Goal: Communication & Community: Answer question/provide support

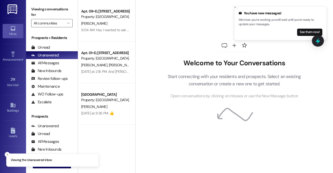
click at [47, 42] on div "Prospects + Residents Unread (0) Unread: Any message you haven't read yet will …" at bounding box center [52, 70] width 52 height 71
click at [47, 43] on div "Prospects + Residents Unread (0) Unread: Any message you haven't read yet will …" at bounding box center [52, 70] width 52 height 71
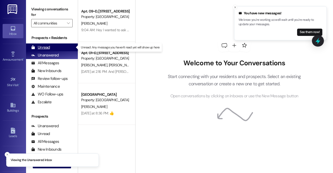
click at [55, 50] on div "Unread (0)" at bounding box center [52, 47] width 52 height 8
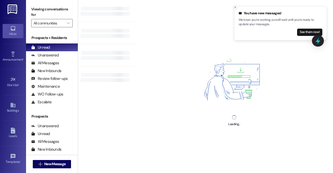
click at [235, 7] on line "Close toast" at bounding box center [236, 8] width 2 height 2
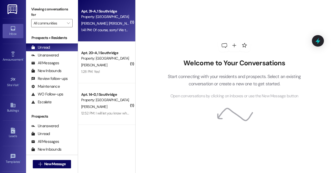
click at [109, 33] on div "1:41 PM: Of course, sorry! We thought we had a couple more days! 1:41 PM: Of co…" at bounding box center [105, 30] width 49 height 7
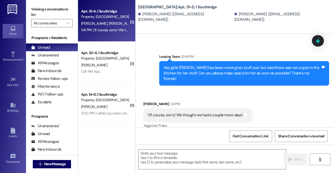
scroll to position [173, 0]
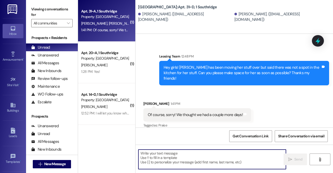
click at [206, 164] on textarea at bounding box center [213, 160] width 148 height 20
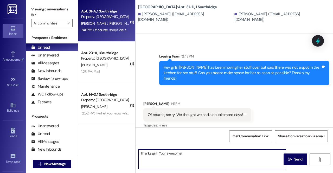
type textarea "Thanks girl!! Your awesome!!"
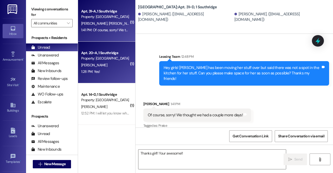
click at [109, 48] on div "Apt. 20~A, 1 Southridge Property: Southridge [PERSON_NAME] 1:28 PM: Yes! 1:28 P…" at bounding box center [106, 63] width 57 height 42
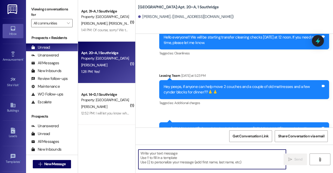
click at [193, 159] on textarea at bounding box center [213, 160] width 148 height 20
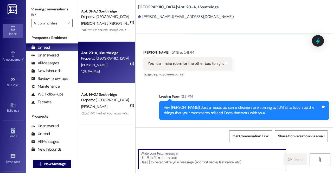
scroll to position [3391, 0]
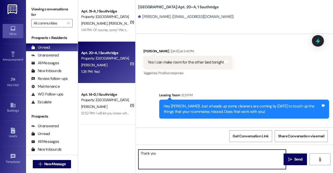
type textarea "Thank you!"
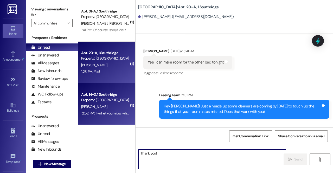
click at [95, 104] on div "[PERSON_NAME]" at bounding box center [105, 107] width 49 height 7
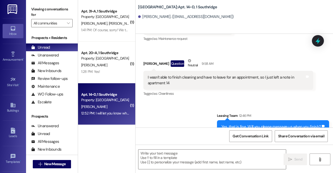
scroll to position [19250, 0]
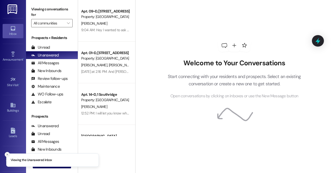
click at [7, 155] on icon "Close toast" at bounding box center [7, 154] width 3 height 3
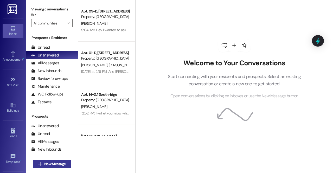
click at [42, 161] on button " New Message" at bounding box center [52, 164] width 39 height 8
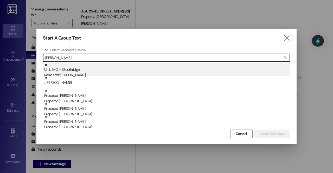
type input "taylor"
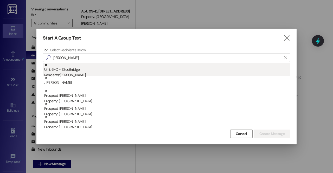
click at [74, 71] on div "Unit: 6~C - 1 Southridge Residents: Taylor Wright" at bounding box center [167, 70] width 246 height 15
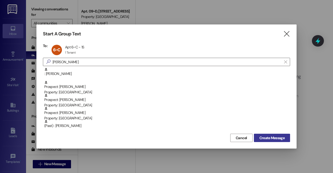
click at [268, 137] on span "Create Message" at bounding box center [272, 137] width 25 height 5
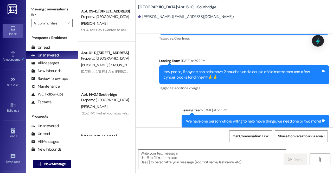
scroll to position [12150, 0]
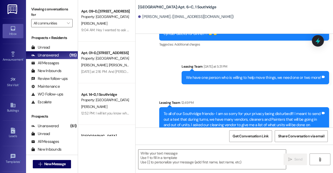
click at [51, 169] on div " New Message" at bounding box center [52, 164] width 39 height 13
click at [58, 163] on span "New Message" at bounding box center [54, 163] width 21 height 5
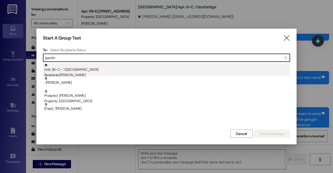
type input "jasmin"
click at [97, 70] on div "Unit: 26~C - 1 Southridge Residents: Jasmin Cummings" at bounding box center [167, 70] width 246 height 15
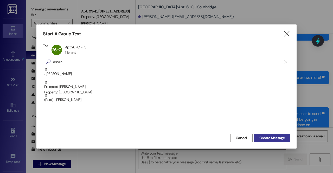
click at [270, 136] on span "Create Message" at bounding box center [272, 137] width 25 height 5
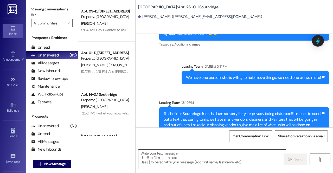
click at [201, 158] on textarea at bounding box center [213, 160] width 148 height 20
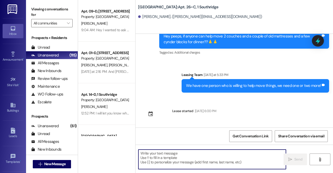
scroll to position [3795, 0]
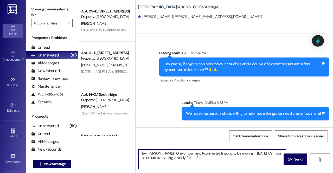
type textarea "Hey Jasmin!! One of your new Roommates Is going to be moving in on Saturday. Ca…"
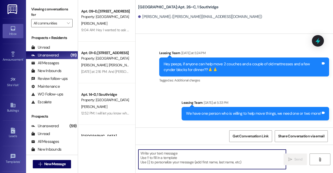
scroll to position [3837, 0]
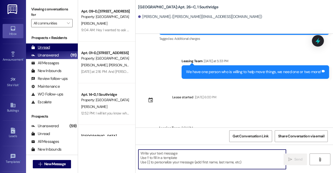
click at [52, 47] on div "Unread (0)" at bounding box center [52, 47] width 52 height 8
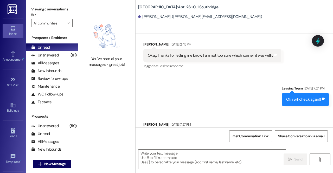
scroll to position [3532, 0]
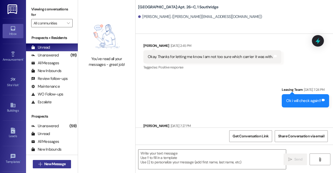
click at [56, 168] on button " New Message" at bounding box center [52, 164] width 39 height 8
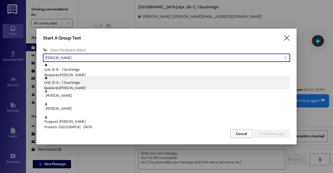
type input "natalie"
click at [71, 81] on div "Unit: 21~A - 1 Southridge Residents: Natalie Gumm" at bounding box center [167, 83] width 246 height 15
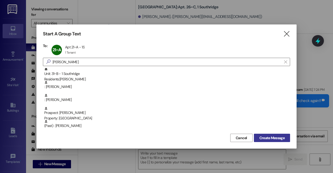
click at [278, 139] on span "Create Message" at bounding box center [272, 137] width 25 height 5
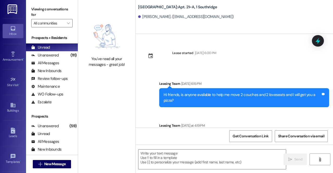
scroll to position [3851, 0]
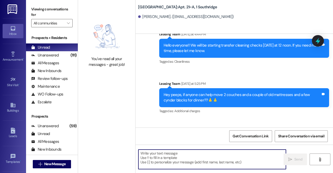
click at [199, 163] on textarea at bounding box center [213, 160] width 148 height 20
type textarea "H"
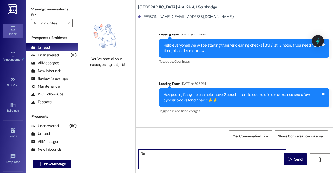
type textarea "N"
type textarea "Hey girl! We just did your transfer cleaning check and their was some hai"
drag, startPoint x: 238, startPoint y: 151, endPoint x: 94, endPoint y: 157, distance: 143.9
click at [94, 157] on div "You've read all your messages - great job! Southridge: Apt. 21~A, 1 Southridge …" at bounding box center [205, 86] width 255 height 173
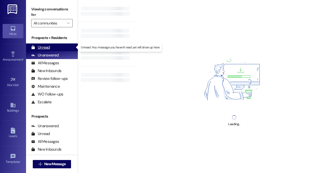
click at [54, 45] on div "Unread (0)" at bounding box center [52, 47] width 52 height 8
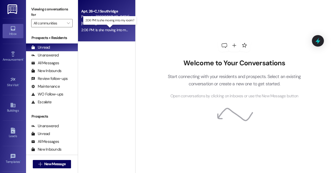
click at [111, 30] on div "2:06 PM: Is she moving into my room? 2:06 PM: Is she moving into my room?" at bounding box center [109, 30] width 57 height 5
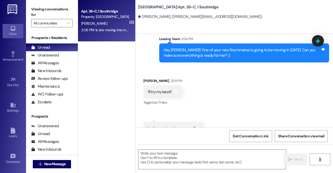
scroll to position [3887, 0]
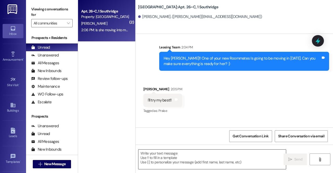
click at [203, 156] on textarea at bounding box center [213, 160] width 148 height 20
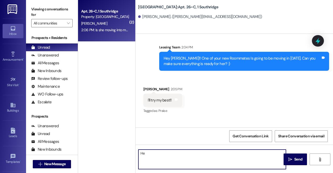
type textarea "H"
type textarea "She will be moving into the other room."
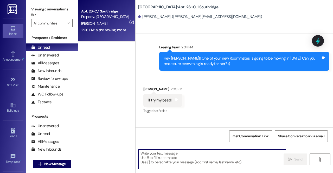
scroll to position [3954, 0]
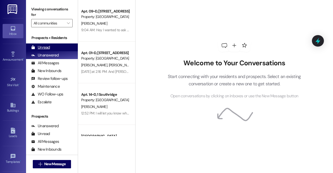
click at [51, 51] on div "Unread (0)" at bounding box center [52, 47] width 52 height 8
